Goal: Task Accomplishment & Management: Manage account settings

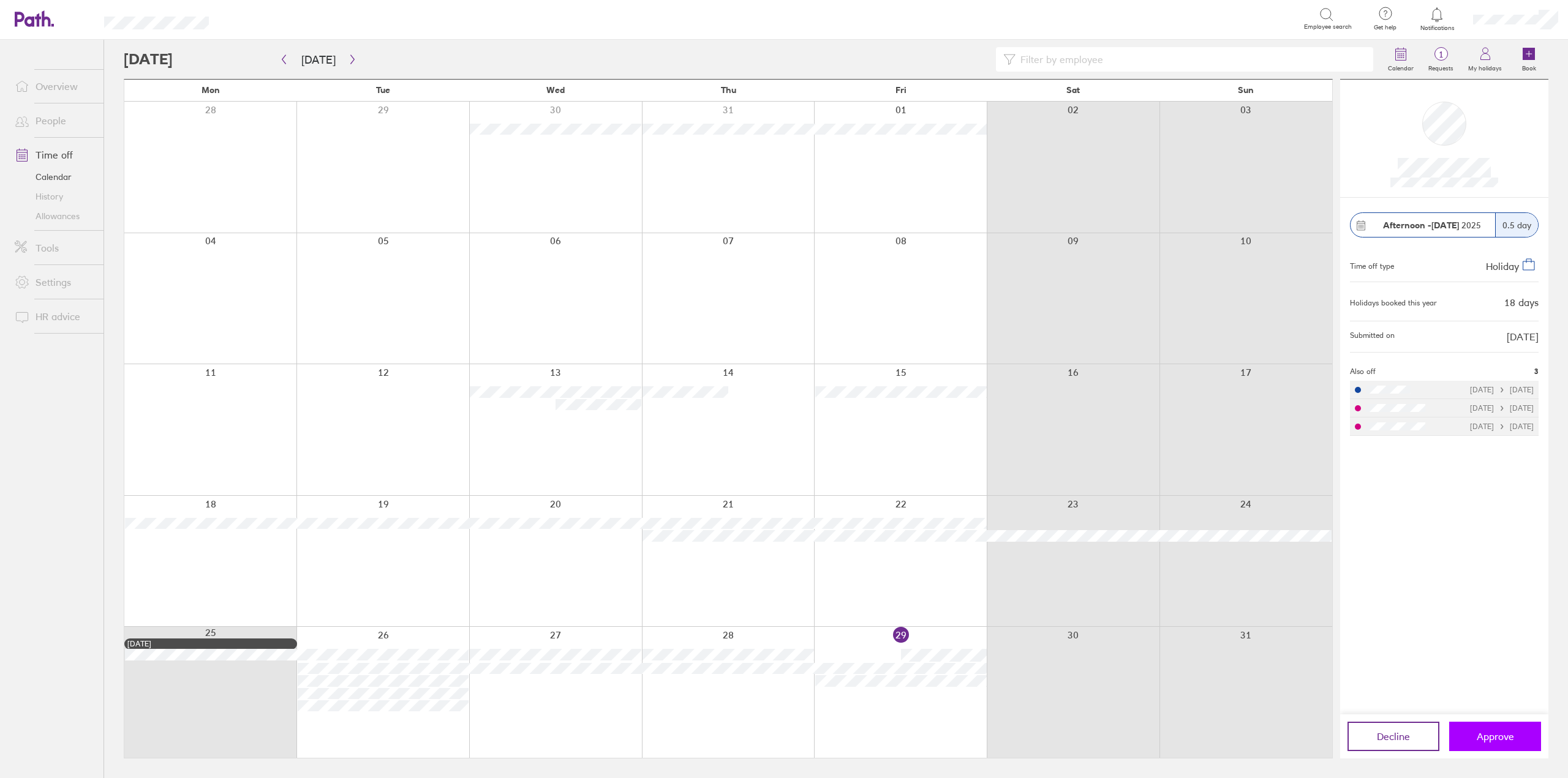
click at [1500, 735] on span "Approve" at bounding box center [1494, 736] width 37 height 11
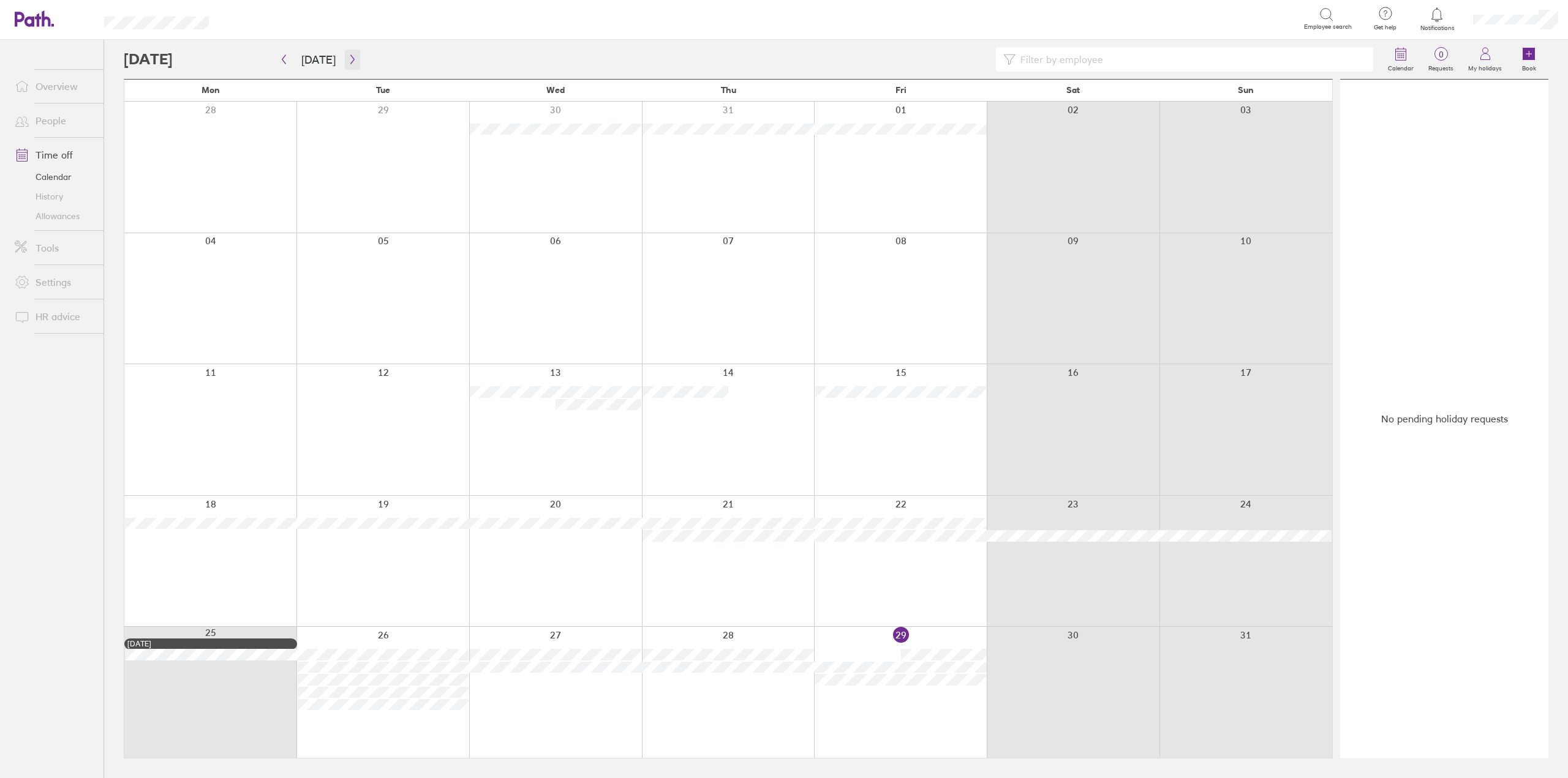
click at [348, 55] on icon "button" at bounding box center [353, 59] width 9 height 10
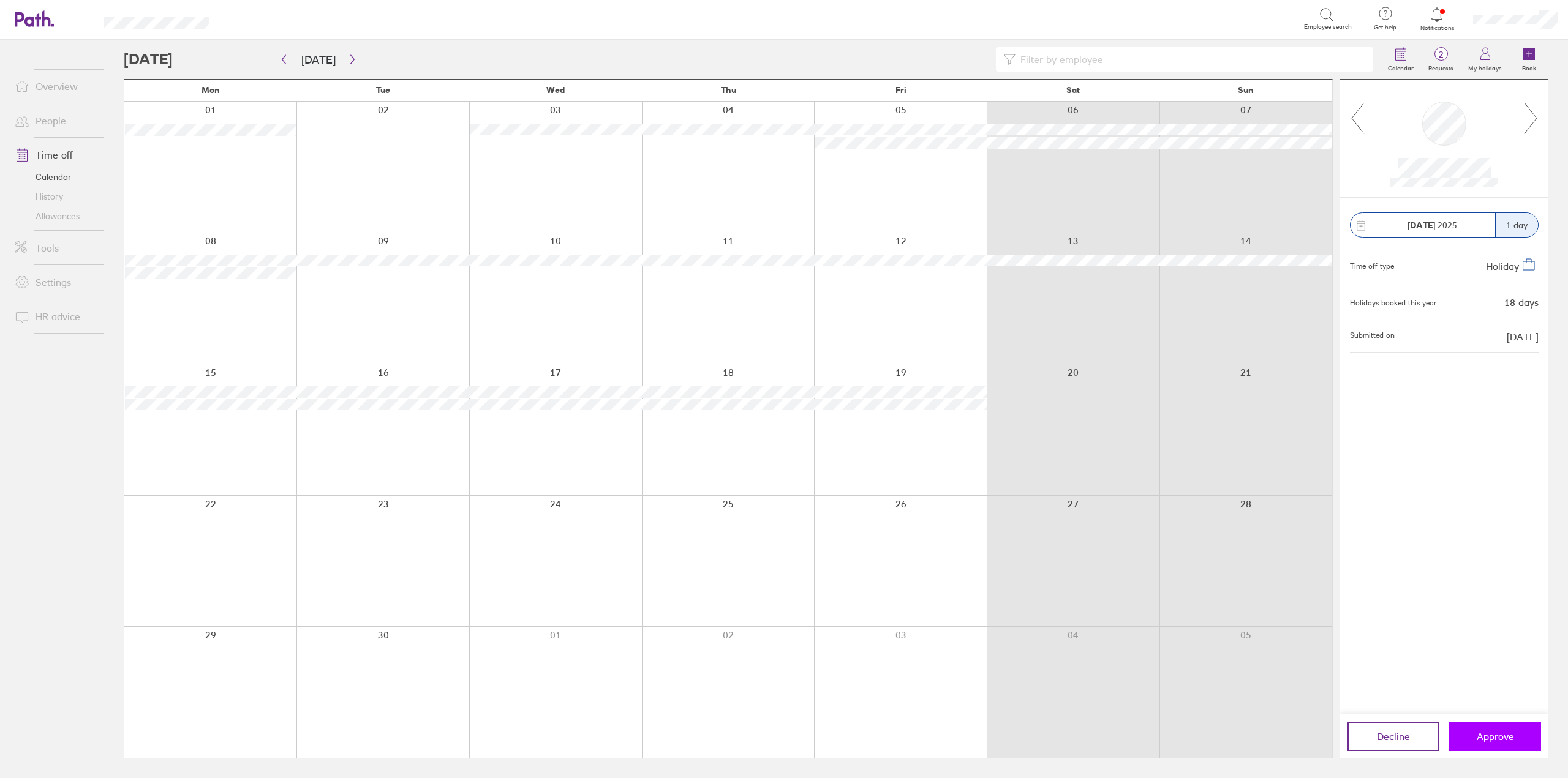
click at [1498, 733] on span "Approve" at bounding box center [1494, 736] width 37 height 11
